Goal: Task Accomplishment & Management: Manage account settings

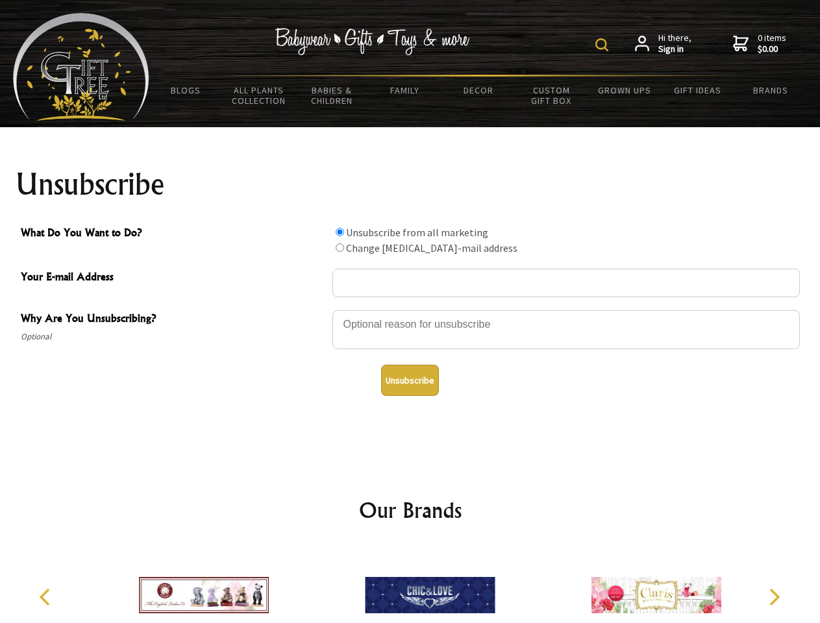
click at [603, 45] on img at bounding box center [601, 44] width 13 height 13
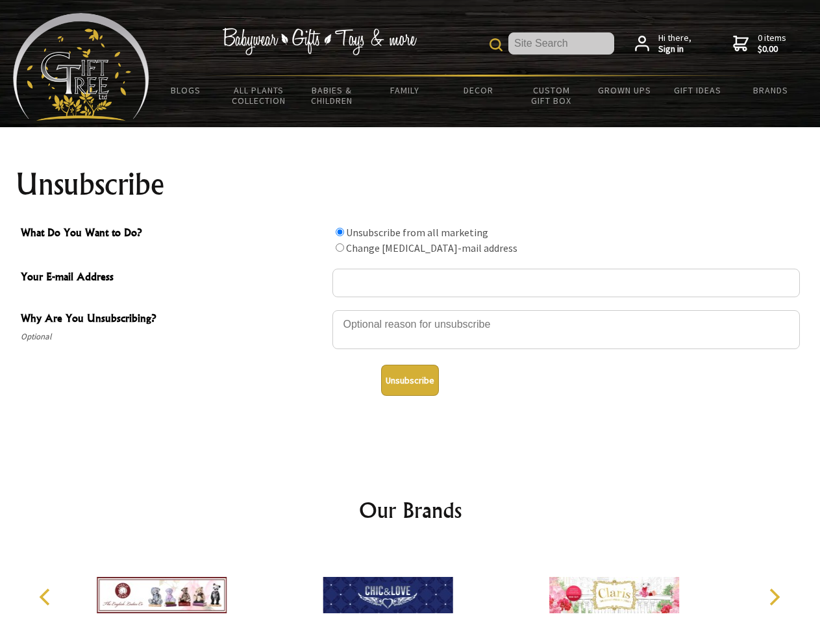
click at [410, 310] on div at bounding box center [565, 331] width 467 height 45
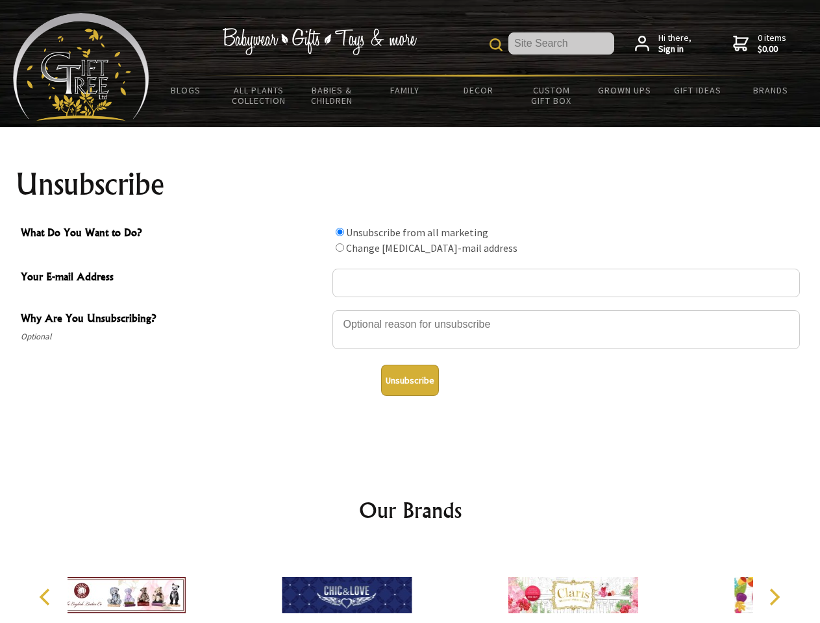
click at [339, 232] on input "What Do You Want to Do?" at bounding box center [339, 232] width 8 height 8
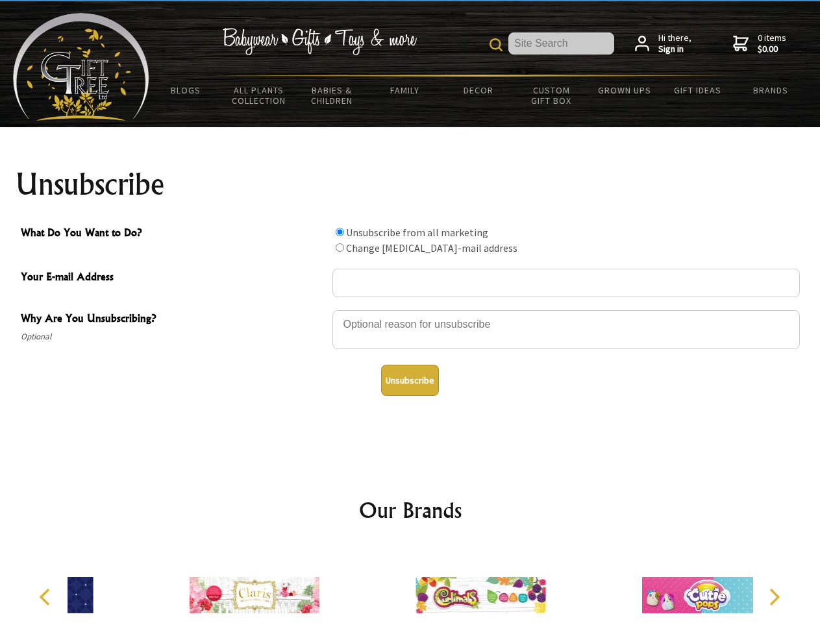
click at [339, 247] on input "What Do You Want to Do?" at bounding box center [339, 247] width 8 height 8
radio input "true"
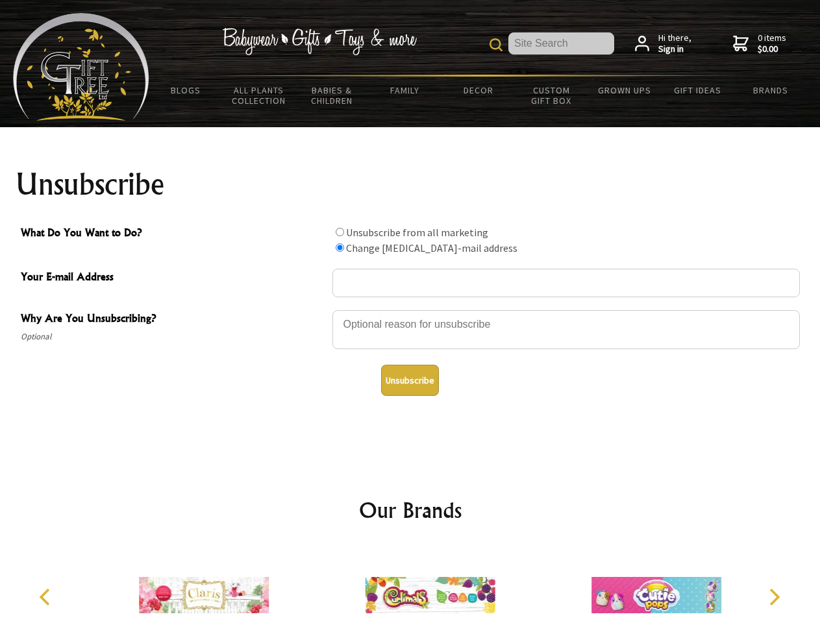
click at [409, 380] on button "Unsubscribe" at bounding box center [410, 380] width 58 height 31
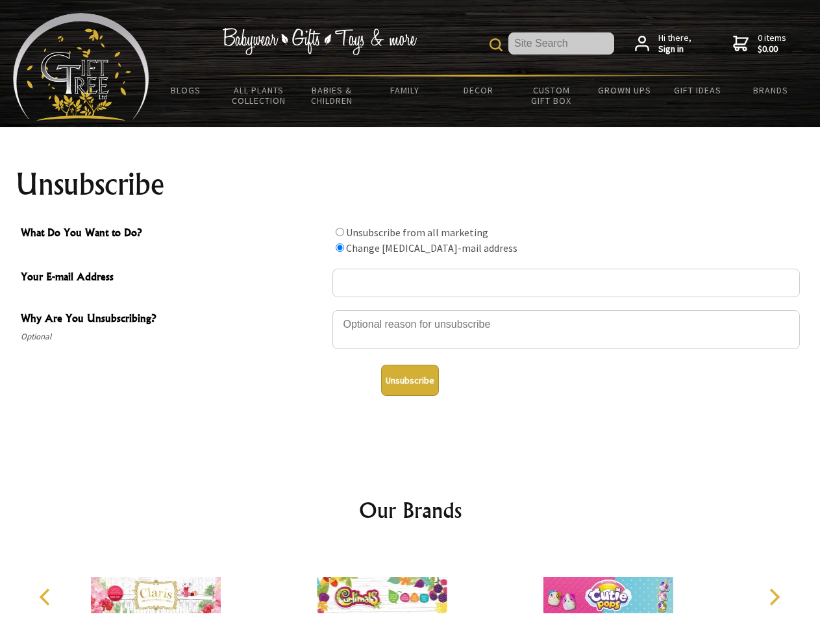
click at [47, 597] on icon "Previous" at bounding box center [46, 597] width 17 height 17
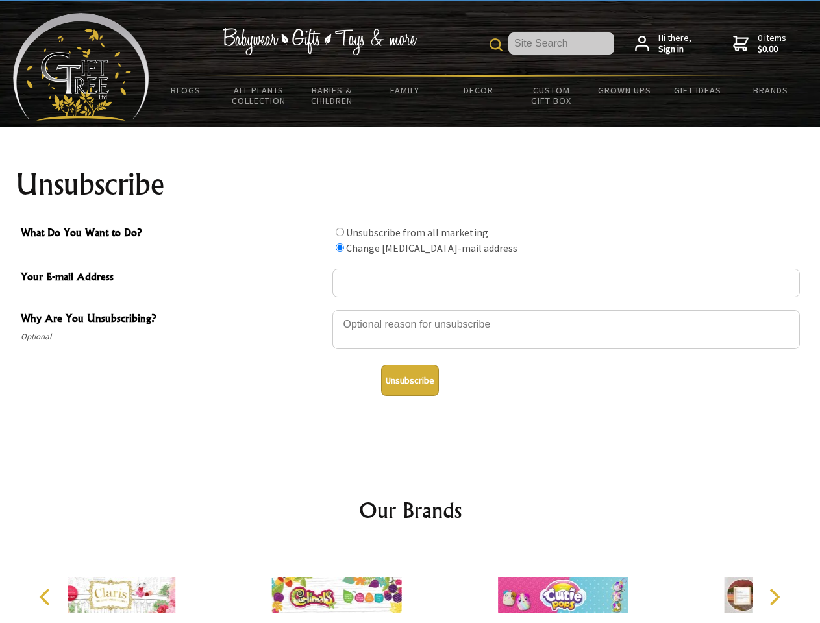
click at [773, 597] on icon "Next" at bounding box center [772, 597] width 17 height 17
